Goal: Contribute content: Add original content to the website for others to see

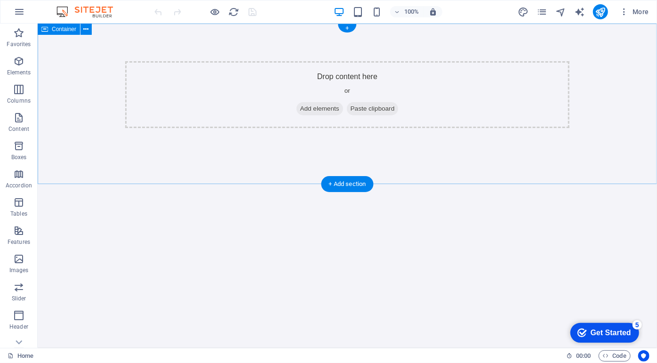
click at [419, 111] on div "Drop content here or Add elements Paste clipboard" at bounding box center [347, 94] width 444 height 67
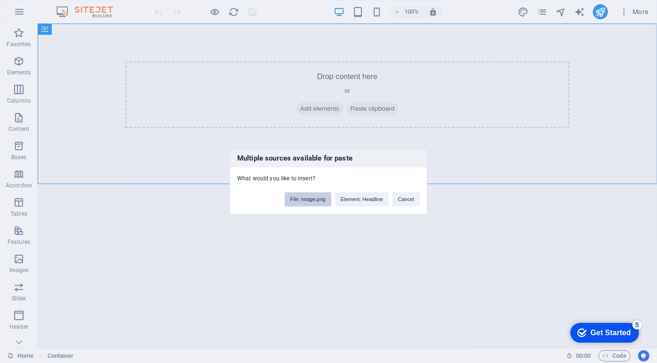
click at [306, 201] on button "File: image.png" at bounding box center [308, 199] width 47 height 14
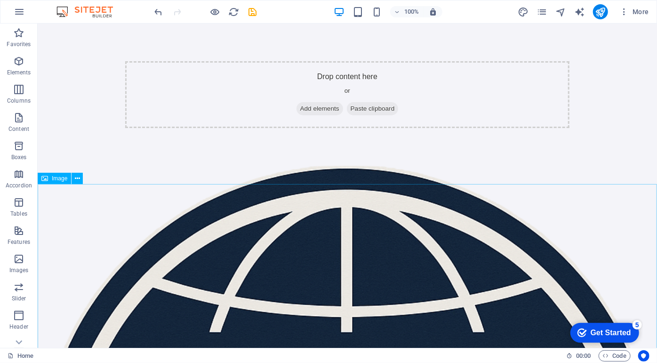
click at [53, 183] on div "Image" at bounding box center [54, 178] width 33 height 11
click at [56, 180] on span "Image" at bounding box center [60, 179] width 16 height 6
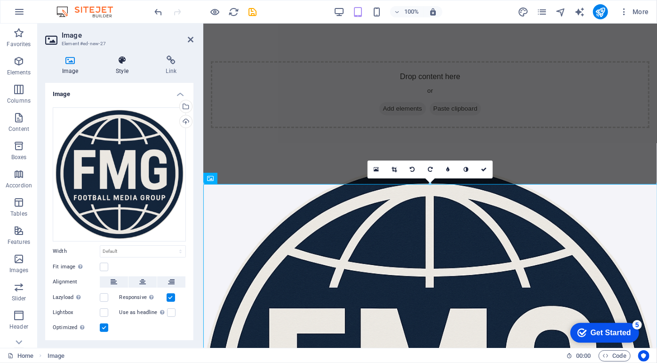
click at [124, 61] on icon at bounding box center [122, 60] width 46 height 9
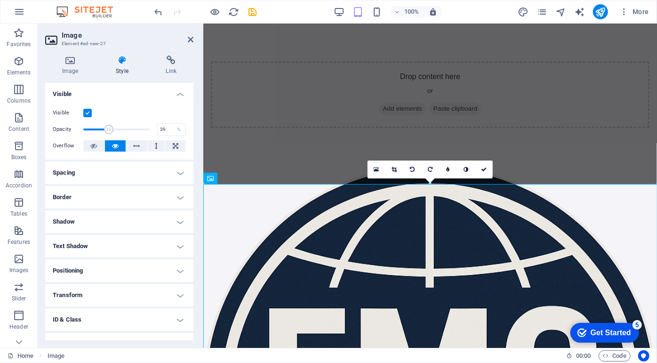
drag, startPoint x: 144, startPoint y: 128, endPoint x: 108, endPoint y: 127, distance: 36.3
click at [108, 127] on span at bounding box center [108, 129] width 9 height 9
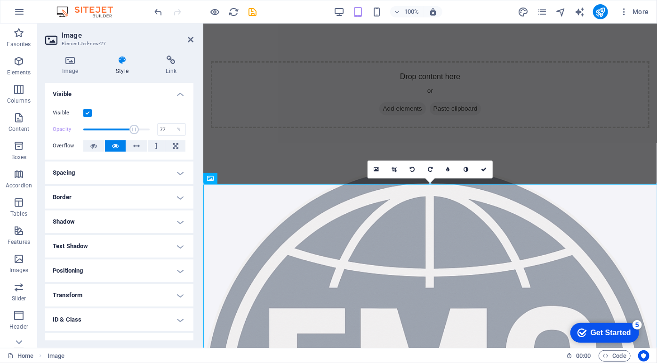
drag, startPoint x: 108, startPoint y: 127, endPoint x: 133, endPoint y: 128, distance: 25.0
click at [133, 128] on span at bounding box center [133, 129] width 9 height 9
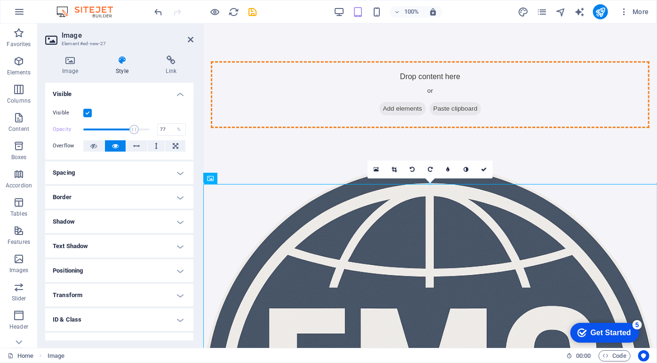
drag, startPoint x: 439, startPoint y: 237, endPoint x: 424, endPoint y: 107, distance: 130.7
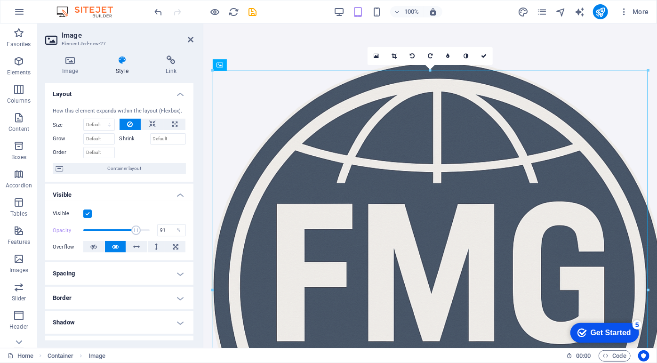
type input "100"
drag, startPoint x: 338, startPoint y: 252, endPoint x: 250, endPoint y: 233, distance: 90.2
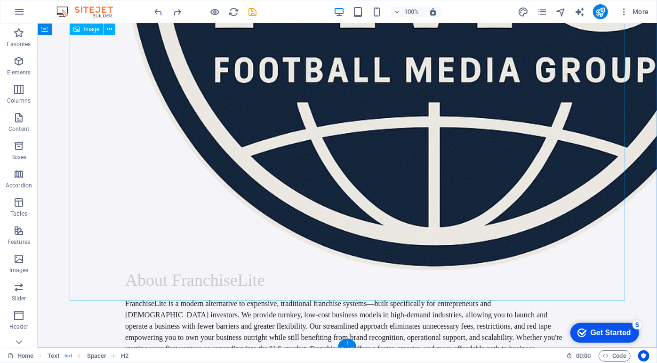
scroll to position [329, 0]
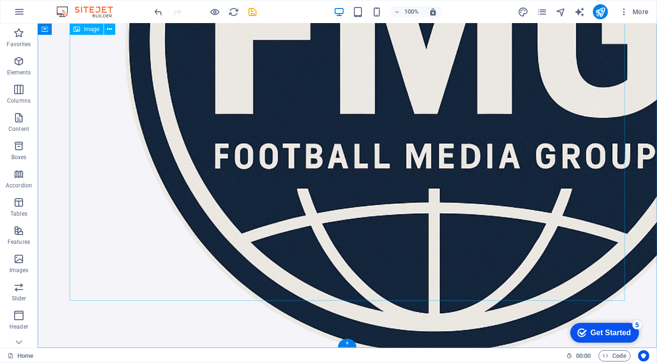
click at [375, 168] on figure at bounding box center [347, 43] width 444 height 625
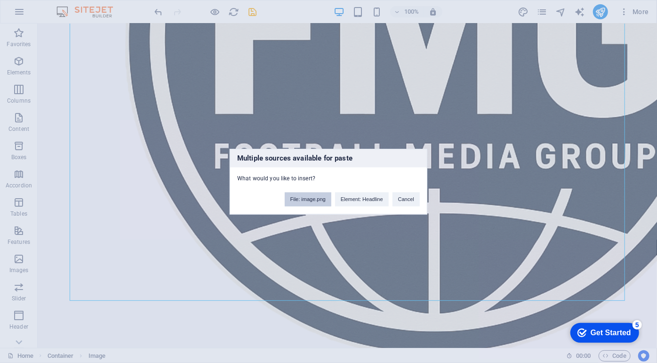
click at [313, 197] on button "File: image.png" at bounding box center [308, 199] width 47 height 14
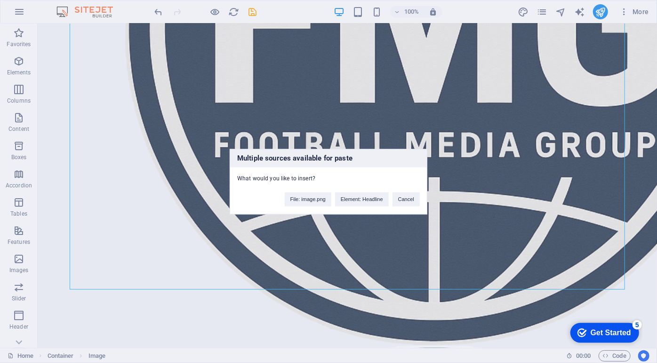
scroll to position [416, 0]
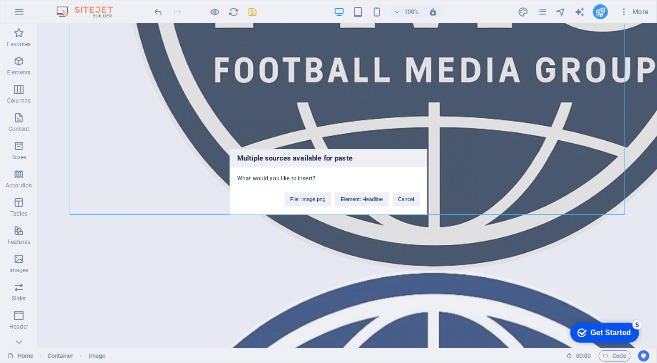
click at [516, 259] on div "Multiple sources available for paste What would you like to insert? File: image…" at bounding box center [328, 181] width 657 height 363
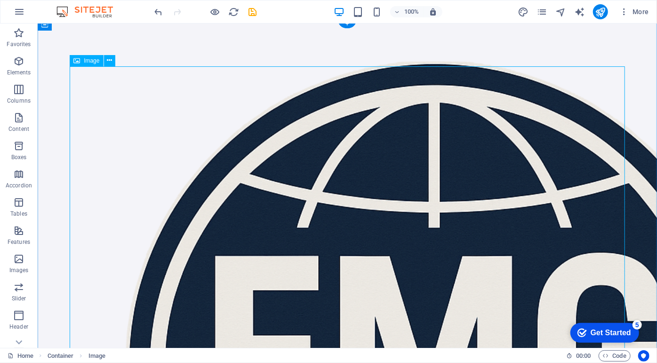
scroll to position [4, 0]
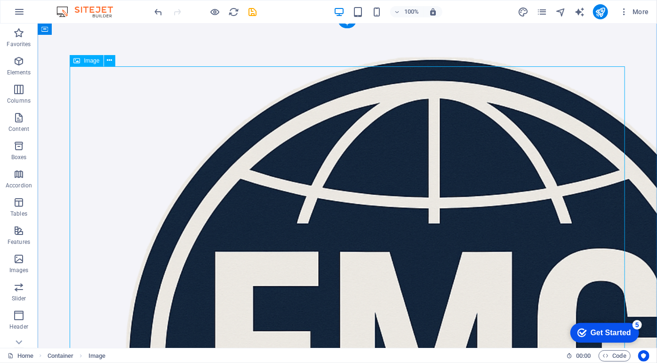
click at [316, 165] on figure at bounding box center [347, 368] width 444 height 625
click at [111, 62] on icon at bounding box center [109, 61] width 5 height 10
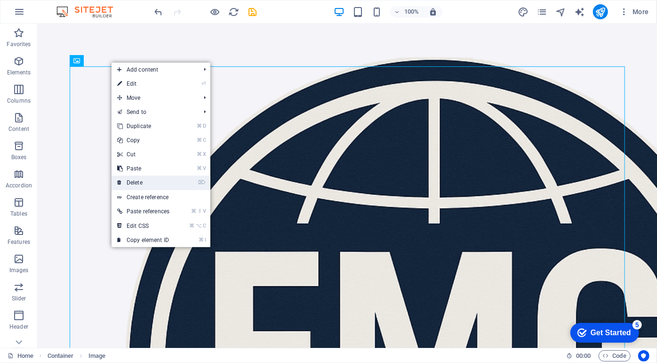
click at [148, 178] on link "⌦ Delete" at bounding box center [144, 183] width 64 height 14
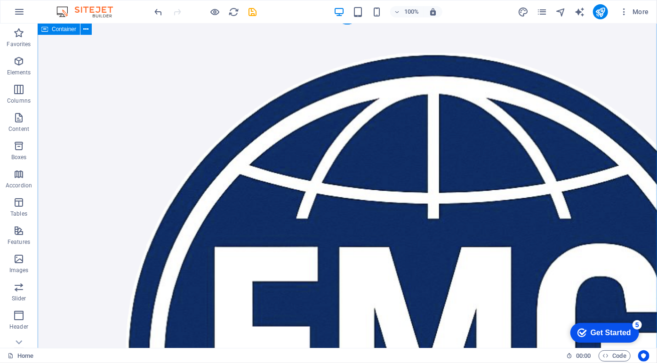
scroll to position [8, 0]
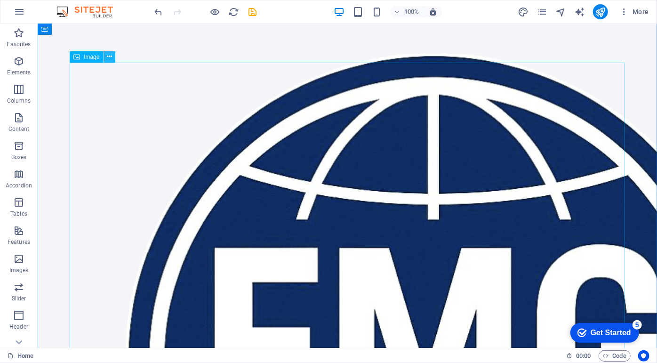
click at [107, 56] on icon at bounding box center [109, 57] width 5 height 10
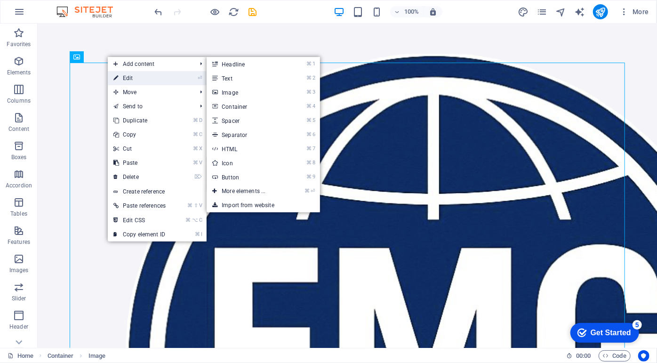
click at [116, 75] on icon at bounding box center [115, 78] width 5 height 14
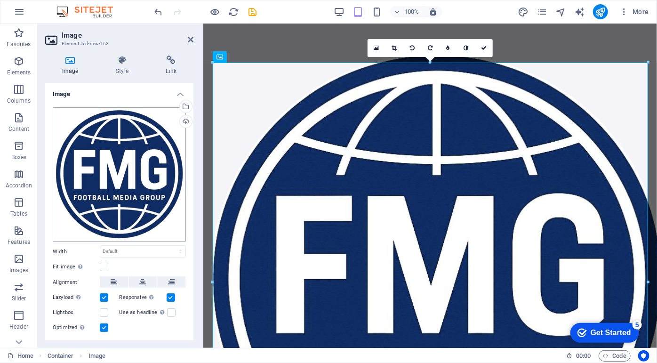
scroll to position [21, 0]
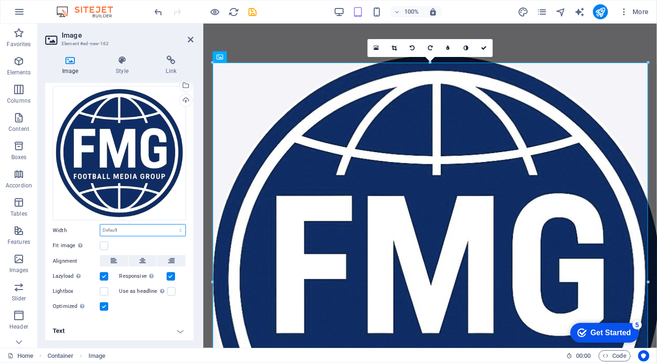
click at [143, 233] on select "Default auto px rem % em vh vw" at bounding box center [142, 230] width 85 height 11
select select "%"
click at [170, 225] on select "Default auto px rem % em vh vw" at bounding box center [142, 230] width 85 height 11
type input "100"
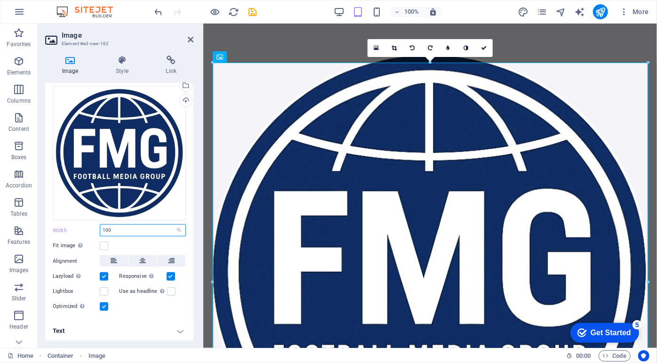
drag, startPoint x: 120, startPoint y: 228, endPoint x: 97, endPoint y: 227, distance: 23.1
click at [97, 227] on div "Width 100 Default auto px rem % em vh vw" at bounding box center [119, 230] width 133 height 12
type input "50"
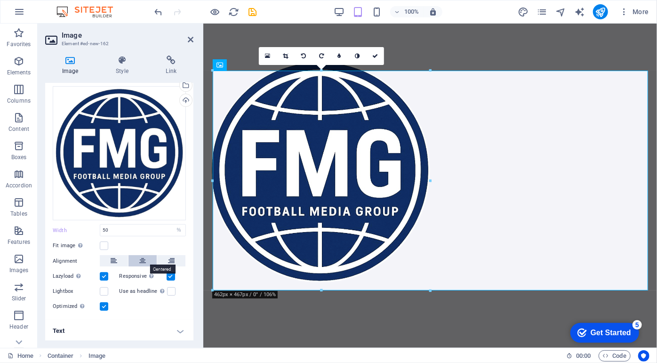
click at [142, 258] on icon at bounding box center [142, 260] width 7 height 11
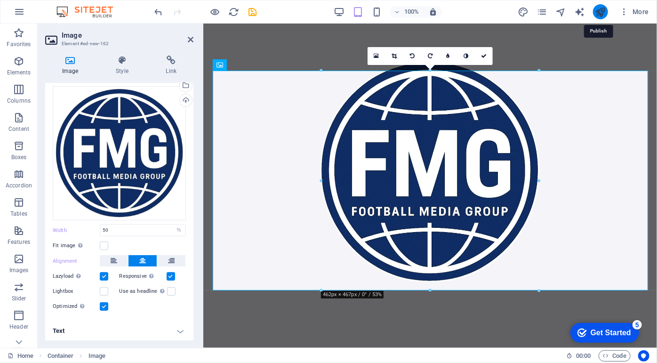
click at [605, 8] on icon "publish" at bounding box center [600, 12] width 11 height 11
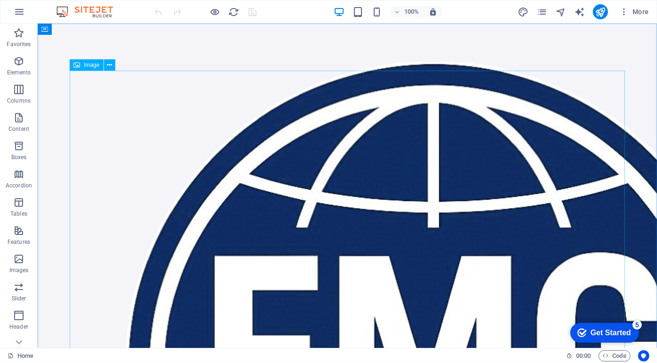
click at [90, 65] on span "Image" at bounding box center [92, 65] width 16 height 6
select select "%"
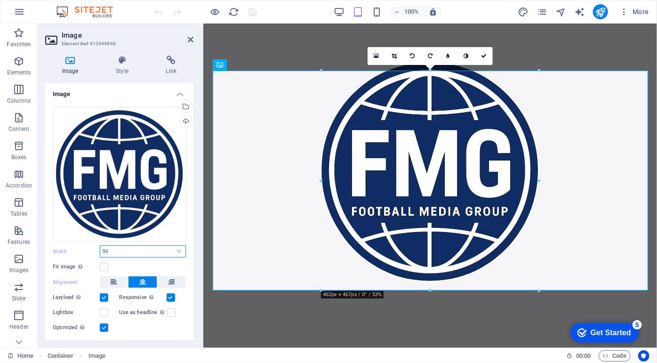
drag, startPoint x: 159, startPoint y: 247, endPoint x: 119, endPoint y: 245, distance: 40.1
click at [119, 246] on input "50" at bounding box center [142, 251] width 85 height 11
type input "5"
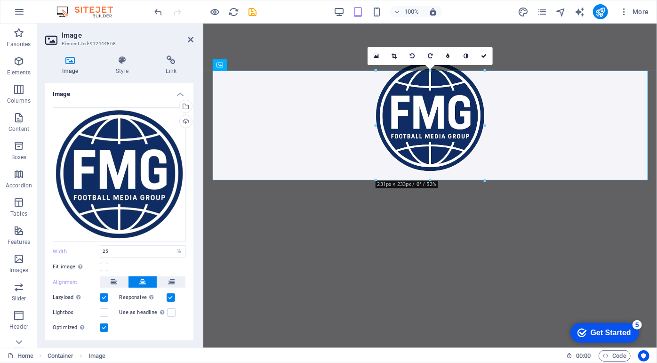
click at [369, 209] on html "Skip to main content" at bounding box center [430, 116] width 454 height 186
click at [459, 209] on html "Skip to main content" at bounding box center [430, 116] width 454 height 186
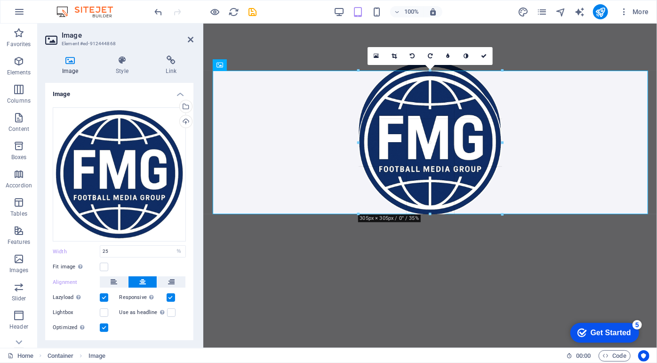
drag, startPoint x: 429, startPoint y: 180, endPoint x: 429, endPoint y: 214, distance: 33.9
type input "308"
select select "px"
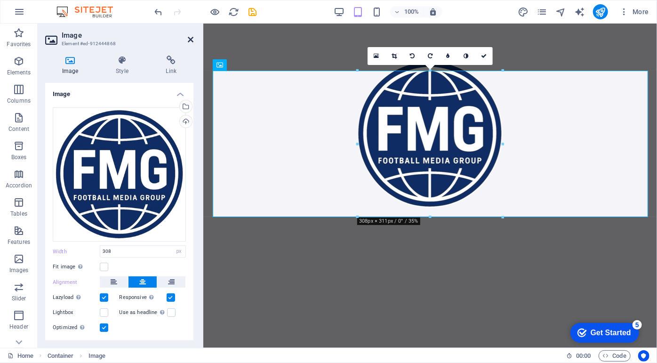
click at [191, 38] on icon at bounding box center [191, 40] width 6 height 8
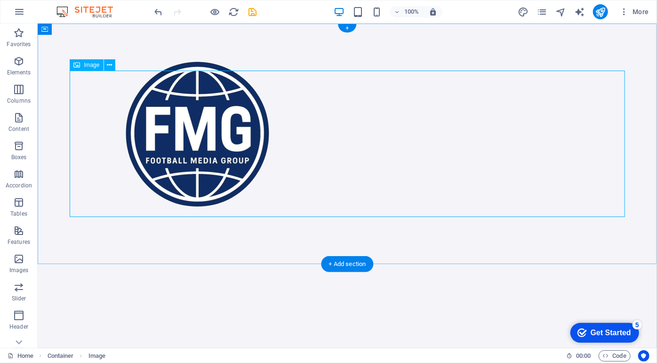
click at [179, 105] on figure at bounding box center [347, 134] width 444 height 146
click at [85, 60] on div "Image" at bounding box center [86, 64] width 33 height 11
click at [87, 65] on span "Image" at bounding box center [92, 65] width 16 height 6
click at [91, 69] on div "Image" at bounding box center [86, 64] width 33 height 11
click at [90, 65] on span "Image" at bounding box center [92, 65] width 16 height 6
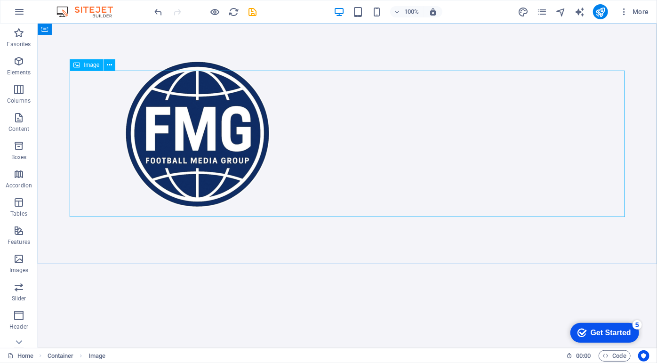
click at [90, 65] on span "Image" at bounding box center [92, 65] width 16 height 6
select select "px"
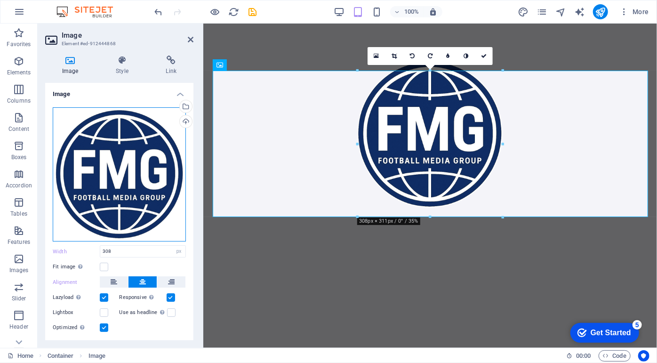
click at [142, 174] on div "Drag files here, click to choose files or select files from Files or our free s…" at bounding box center [119, 174] width 133 height 135
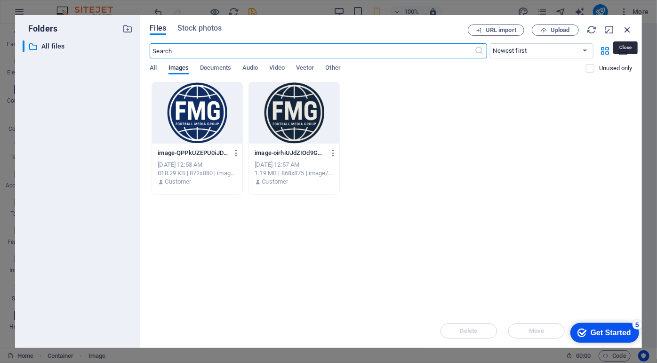
click at [628, 29] on icon "button" at bounding box center [627, 29] width 10 height 10
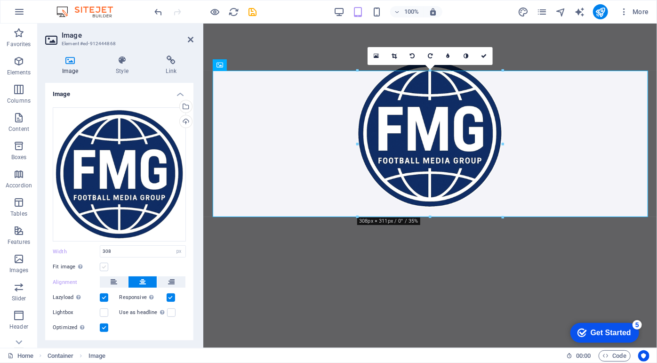
click at [104, 266] on label at bounding box center [104, 267] width 8 height 8
click at [0, 0] on input "Fit image Automatically fit image to a fixed width and height" at bounding box center [0, 0] width 0 height 0
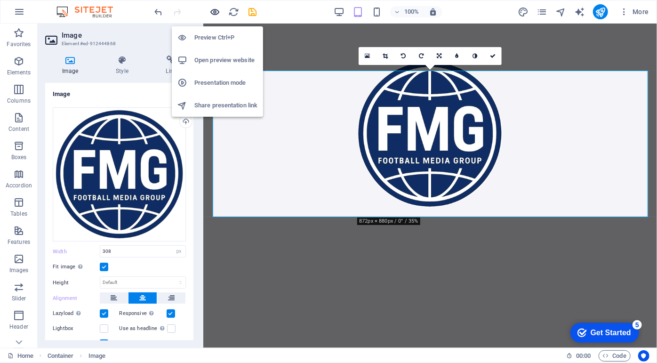
click at [219, 8] on icon "button" at bounding box center [215, 12] width 11 height 11
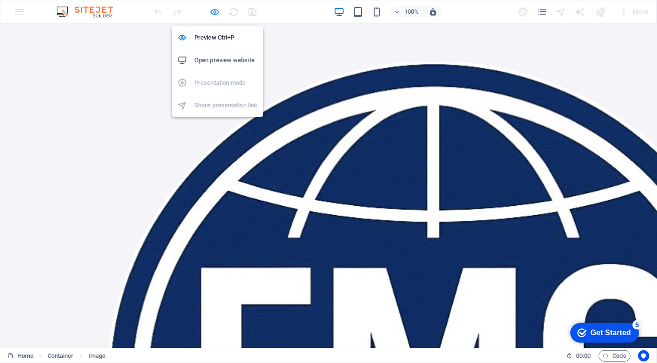
click at [217, 14] on icon "button" at bounding box center [215, 12] width 11 height 11
select select "px"
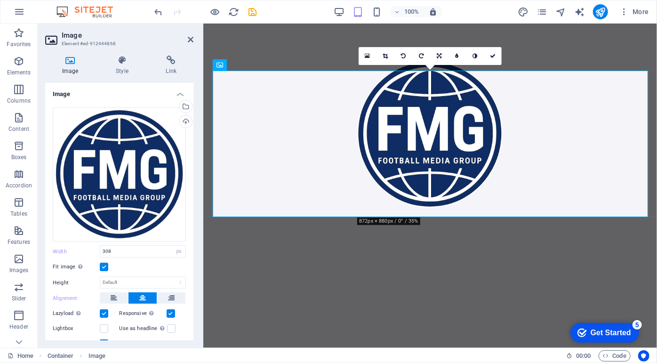
click at [105, 268] on label at bounding box center [104, 267] width 8 height 8
click at [0, 0] on input "Fit image Automatically fit image to a fixed width and height" at bounding box center [0, 0] width 0 height 0
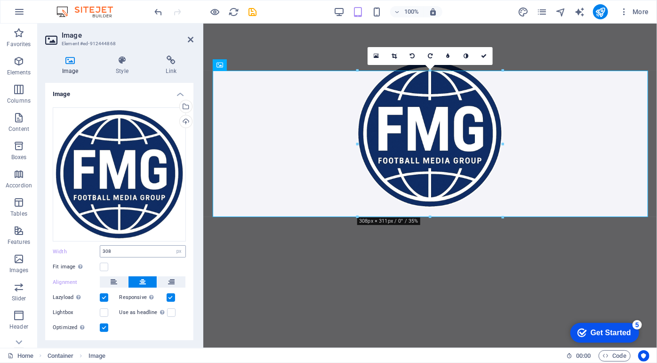
scroll to position [21, 0]
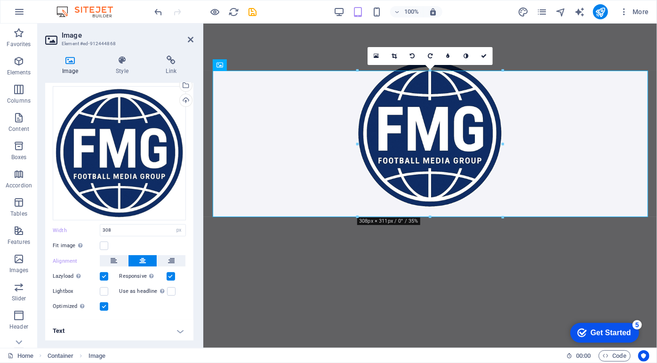
click at [175, 330] on h4 "Text" at bounding box center [119, 331] width 148 height 23
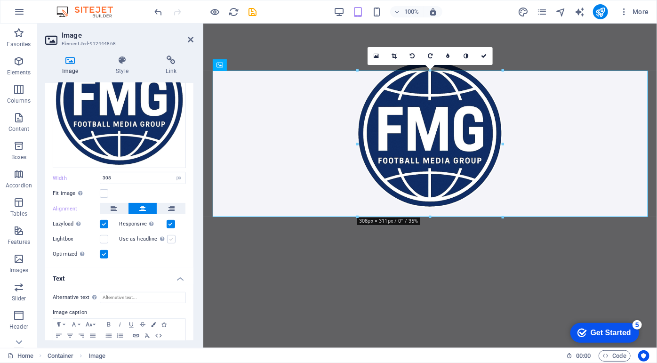
scroll to position [0, 0]
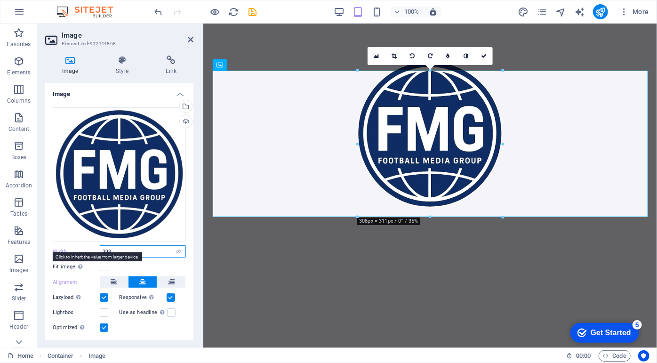
drag, startPoint x: 122, startPoint y: 250, endPoint x: 97, endPoint y: 248, distance: 25.1
click at [97, 248] on div "Width 308 Default auto px rem % em vh vw" at bounding box center [119, 251] width 133 height 12
click at [112, 249] on input "308" at bounding box center [142, 250] width 85 height 11
type input "3"
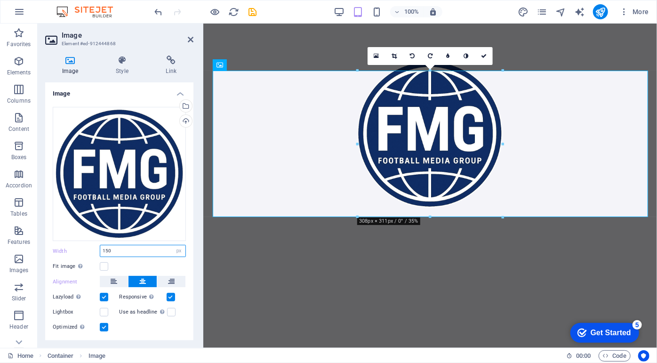
type input "150"
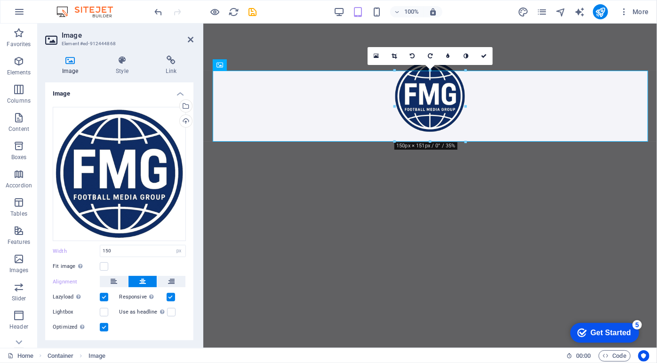
click at [440, 169] on html "Skip to main content" at bounding box center [430, 96] width 454 height 146
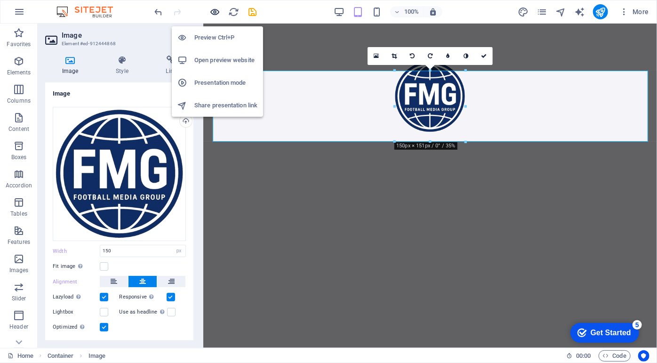
click at [221, 12] on icon "button" at bounding box center [215, 12] width 11 height 11
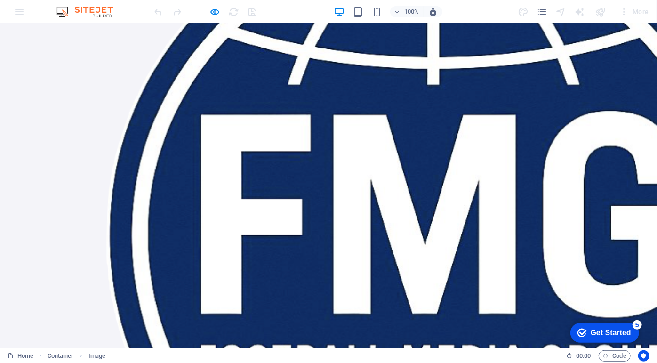
scroll to position [330, 0]
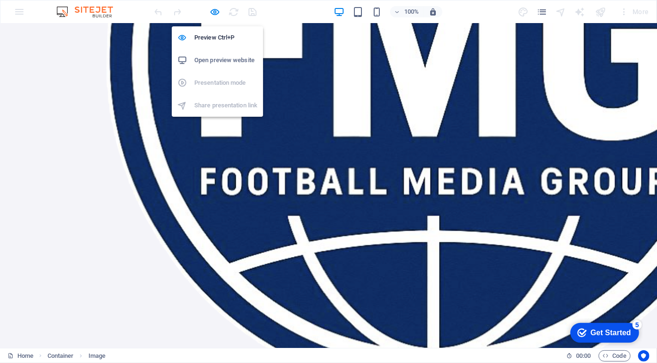
click at [216, 58] on h6 "Open preview website" at bounding box center [225, 60] width 63 height 11
click at [217, 17] on icon "button" at bounding box center [215, 12] width 11 height 11
select select "px"
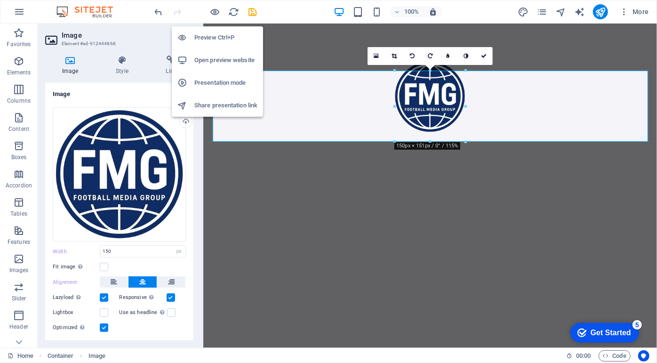
scroll to position [0, 0]
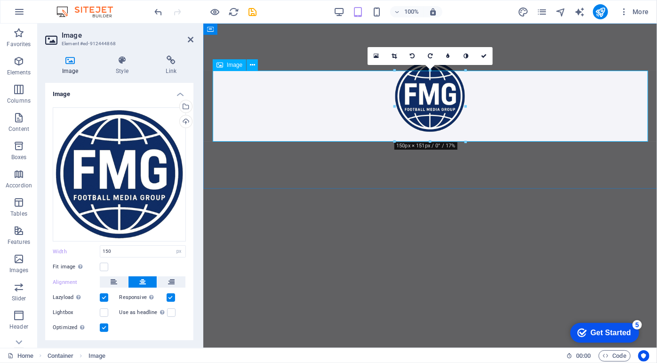
click at [433, 108] on figure at bounding box center [429, 96] width 439 height 71
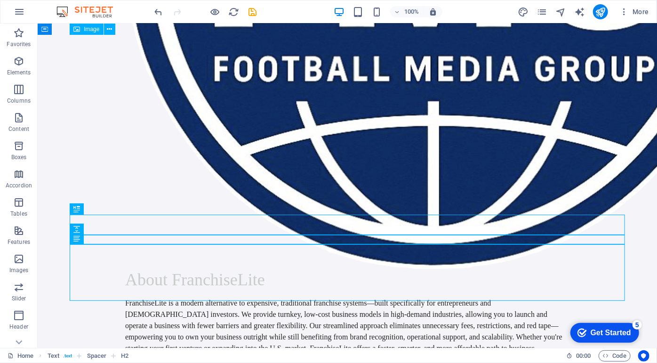
scroll to position [330, 0]
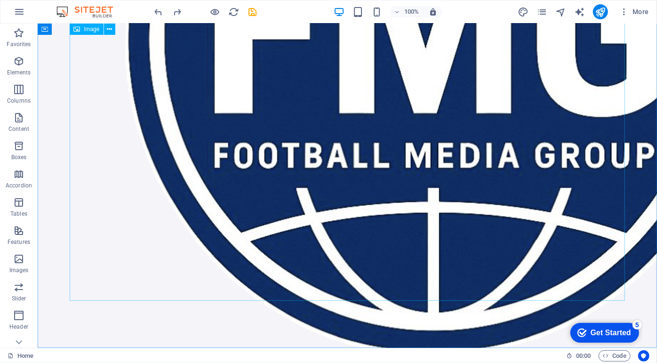
click at [94, 29] on span "Image" at bounding box center [92, 29] width 16 height 6
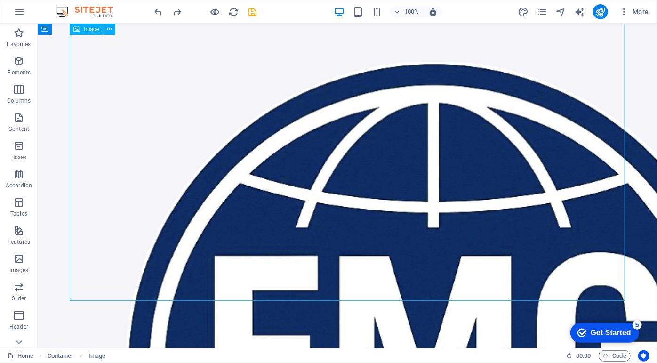
select select "px"
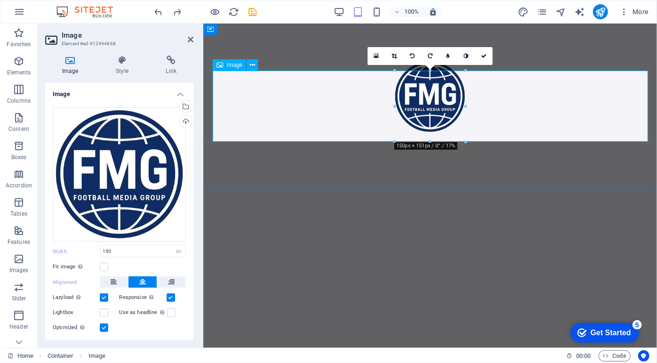
click at [503, 117] on figure at bounding box center [429, 96] width 439 height 71
click at [456, 169] on html "Skip to main content" at bounding box center [430, 96] width 454 height 146
click at [374, 169] on html "Skip to main content" at bounding box center [430, 96] width 454 height 146
click at [348, 110] on figure at bounding box center [429, 96] width 439 height 71
click at [292, 56] on div at bounding box center [430, 96] width 454 height 146
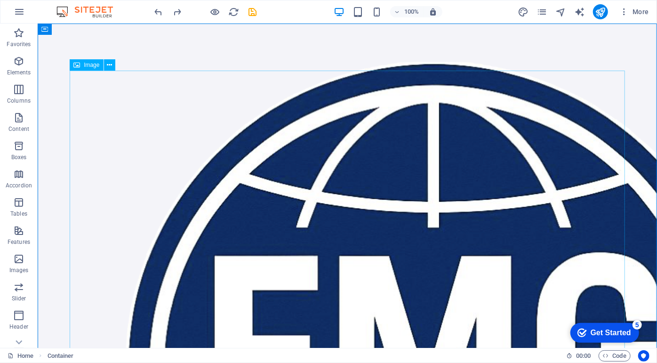
click at [89, 61] on div "Image" at bounding box center [86, 64] width 33 height 11
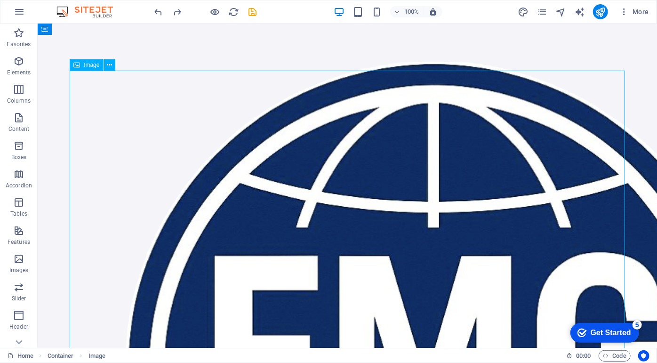
click at [89, 61] on div "Image" at bounding box center [86, 64] width 33 height 11
select select "px"
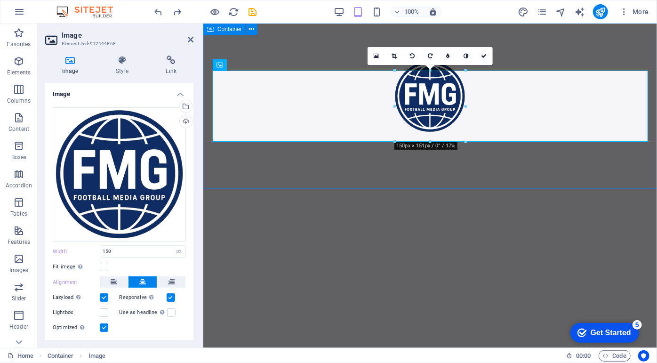
click at [348, 164] on div at bounding box center [430, 96] width 454 height 146
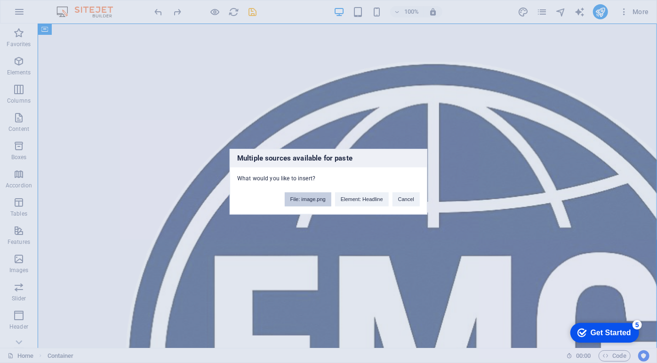
click at [314, 198] on button "File: image.png" at bounding box center [308, 199] width 47 height 14
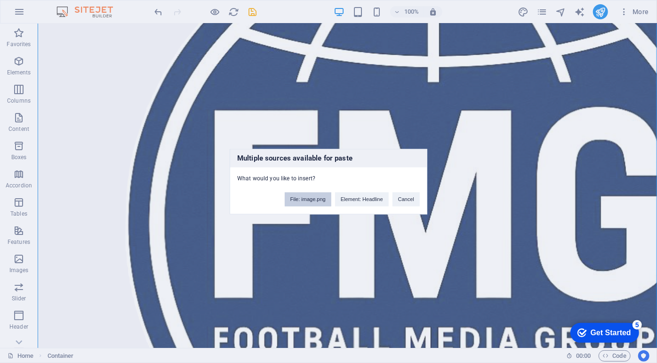
scroll to position [341, 0]
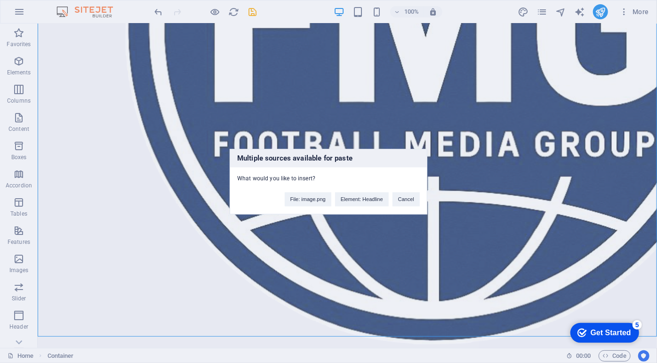
click at [421, 241] on div "Multiple sources available for paste What would you like to insert? File: image…" at bounding box center [328, 181] width 657 height 363
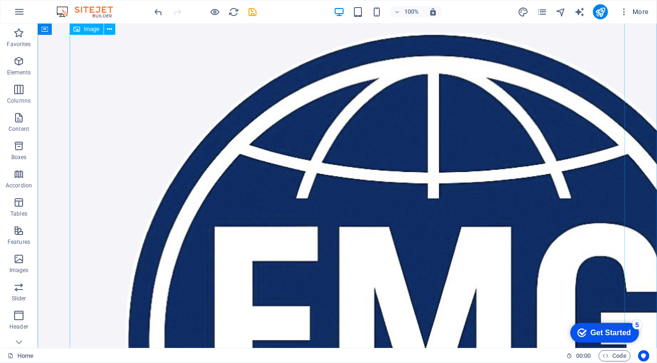
scroll to position [0, 0]
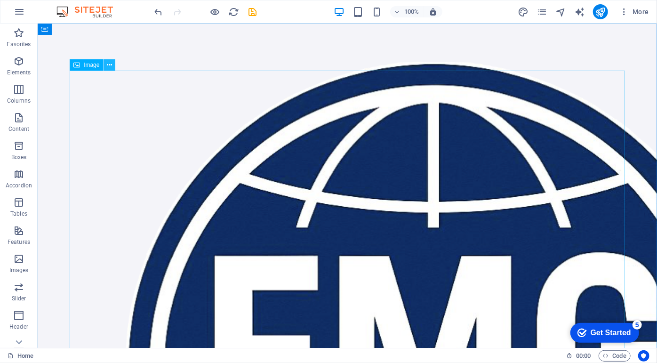
click at [106, 62] on button at bounding box center [109, 64] width 11 height 11
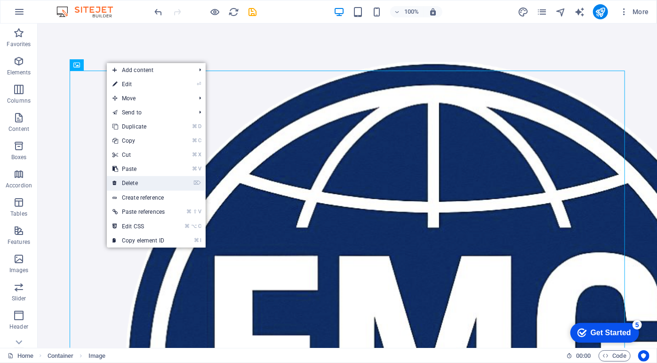
click at [133, 181] on link "⌦ Delete" at bounding box center [139, 183] width 64 height 14
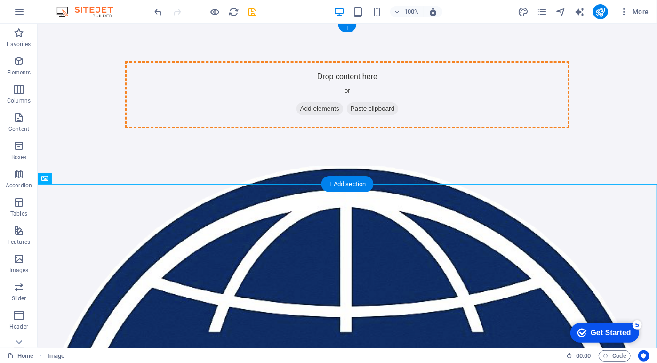
drag, startPoint x: 370, startPoint y: 240, endPoint x: 359, endPoint y: 101, distance: 139.3
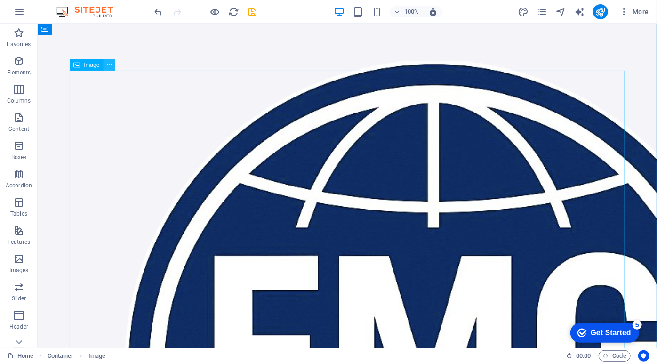
click at [107, 65] on icon at bounding box center [109, 65] width 5 height 10
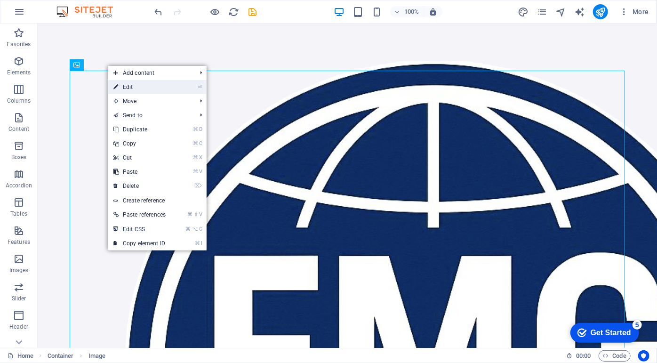
click at [137, 84] on link "⏎ Edit" at bounding box center [140, 87] width 64 height 14
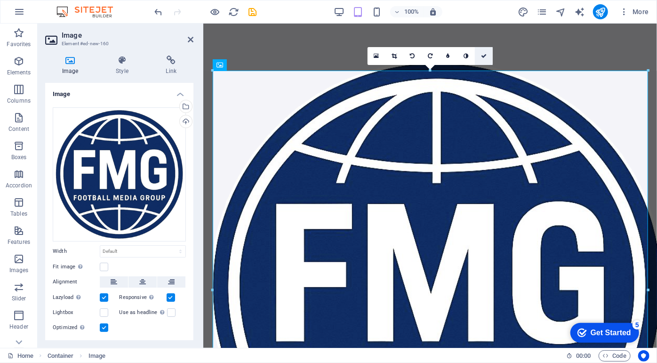
click at [486, 57] on icon at bounding box center [484, 56] width 6 height 6
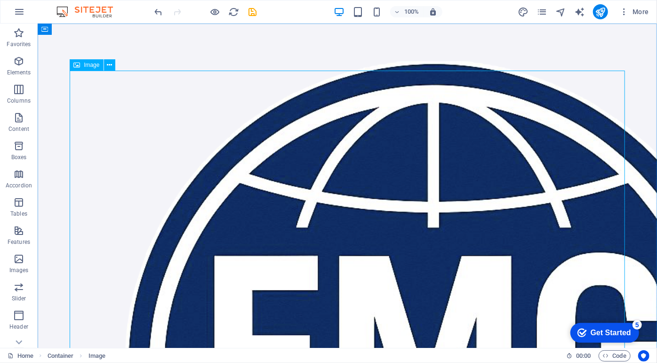
click at [90, 68] on span "Image" at bounding box center [92, 65] width 16 height 6
click at [110, 64] on icon at bounding box center [109, 65] width 5 height 10
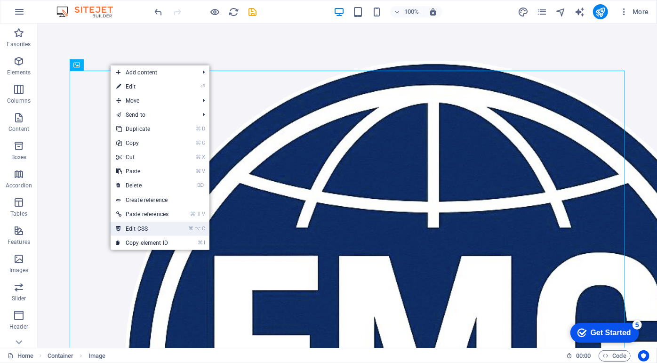
click at [169, 232] on link "⌘ ⌥ C Edit CSS" at bounding box center [143, 229] width 64 height 14
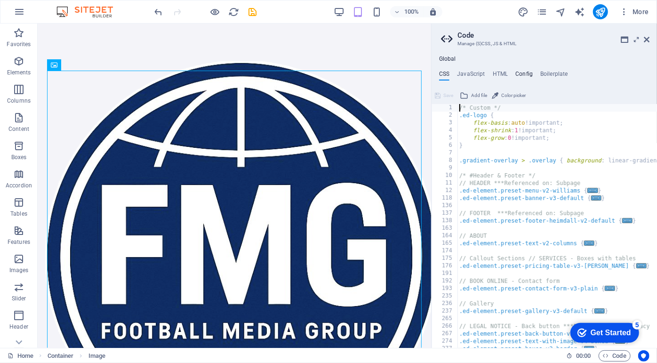
click at [523, 75] on h4 "Config" at bounding box center [523, 76] width 17 height 10
type textarea "$color-background: #F4F4F9;"
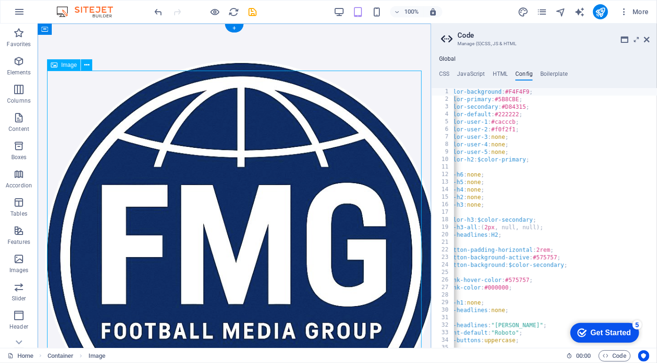
click at [294, 177] on figure at bounding box center [234, 259] width 378 height 396
click at [498, 73] on h4 "HTML" at bounding box center [501, 76] width 16 height 10
type textarea "<a href="#main-content" class="wv-link-content button">Skip to main content</a>"
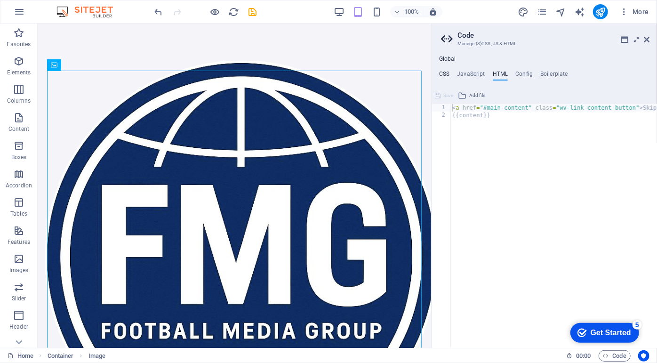
click at [442, 73] on h4 "CSS" at bounding box center [444, 76] width 10 height 10
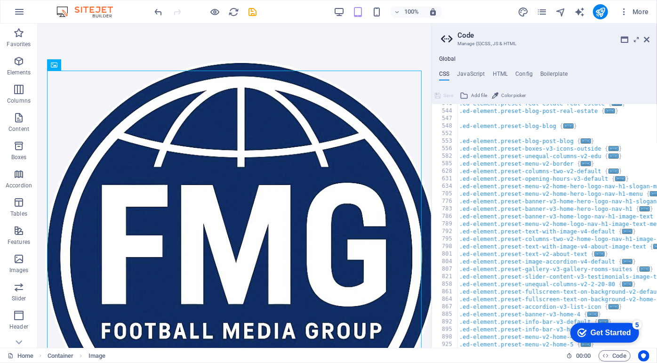
scroll to position [433, 0]
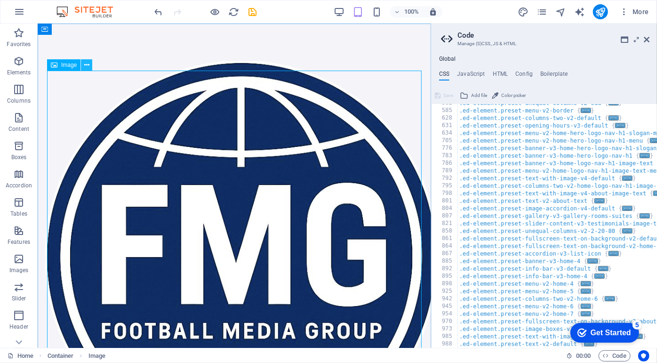
click at [87, 64] on icon at bounding box center [86, 65] width 5 height 10
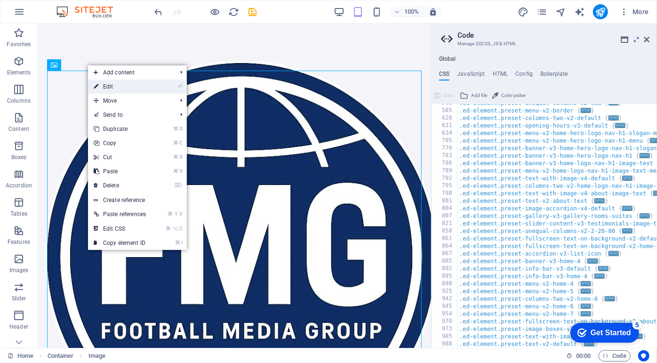
click at [104, 84] on link "⏎ Edit" at bounding box center [120, 87] width 64 height 14
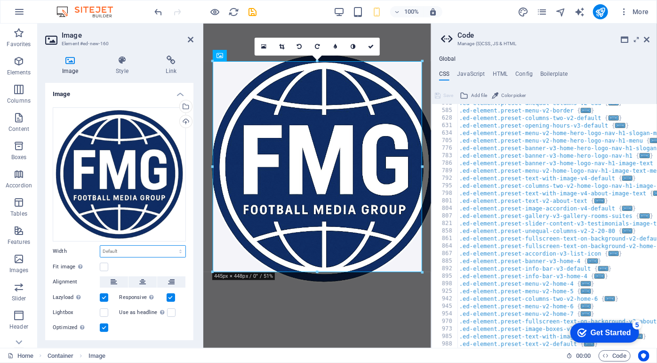
click at [140, 250] on select "Default auto px rem % em vh vw" at bounding box center [142, 251] width 85 height 11
select select "vh"
click at [170, 246] on select "Default auto px rem % em vh vw" at bounding box center [142, 251] width 85 height 11
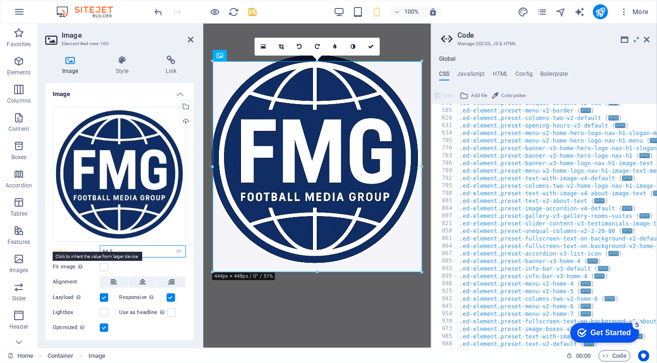
drag, startPoint x: 129, startPoint y: 250, endPoint x: 81, endPoint y: 249, distance: 48.5
click at [81, 249] on div "Width 64.5 Default auto px rem % em vh vw" at bounding box center [119, 251] width 133 height 12
drag, startPoint x: 135, startPoint y: 253, endPoint x: 95, endPoint y: 255, distance: 40.1
click at [95, 255] on div "Width 64.5 Default auto px rem % em vh vw" at bounding box center [119, 251] width 133 height 12
type input "6"
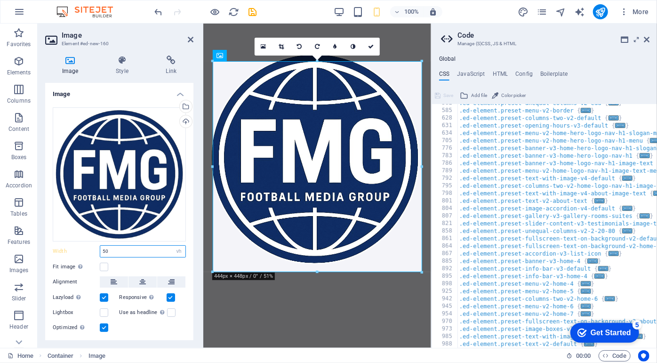
type input "50"
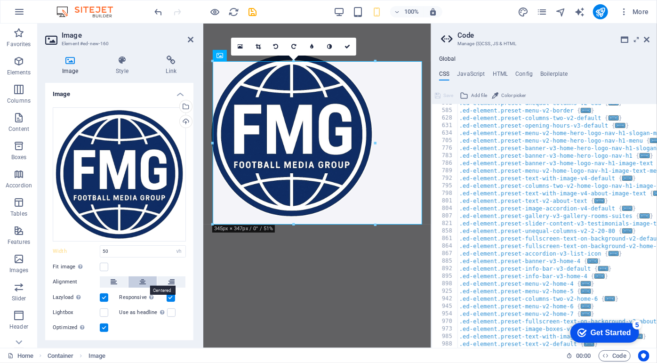
drag, startPoint x: 144, startPoint y: 281, endPoint x: 151, endPoint y: 279, distance: 7.2
click at [144, 281] on icon at bounding box center [142, 281] width 7 height 11
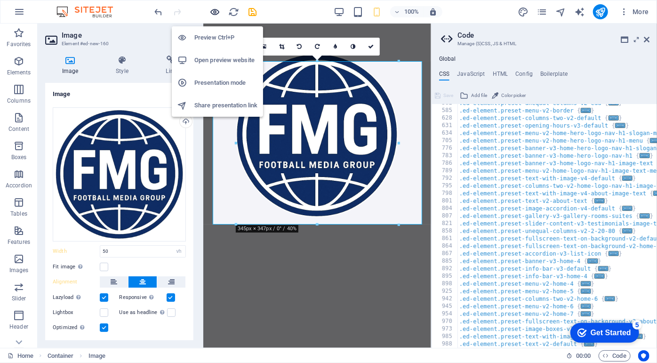
click at [221, 13] on icon "button" at bounding box center [215, 12] width 11 height 11
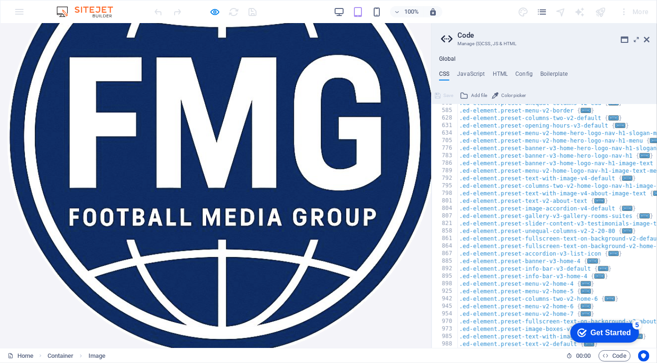
scroll to position [140, 0]
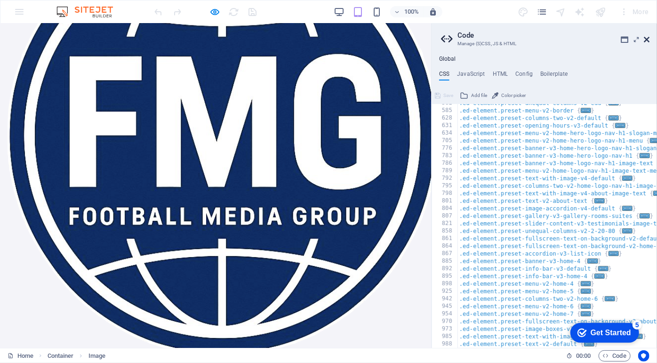
click at [644, 40] on icon at bounding box center [647, 40] width 6 height 8
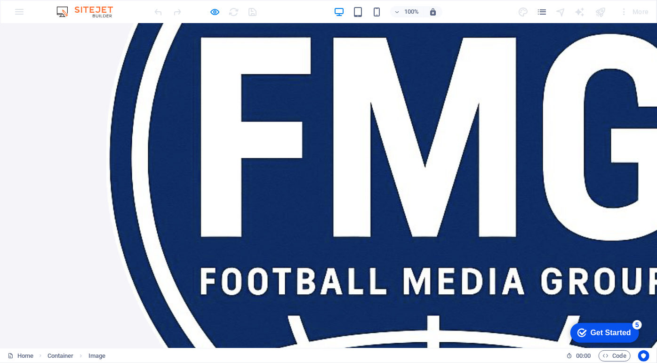
scroll to position [225, 0]
